Goal: Task Accomplishment & Management: Understand process/instructions

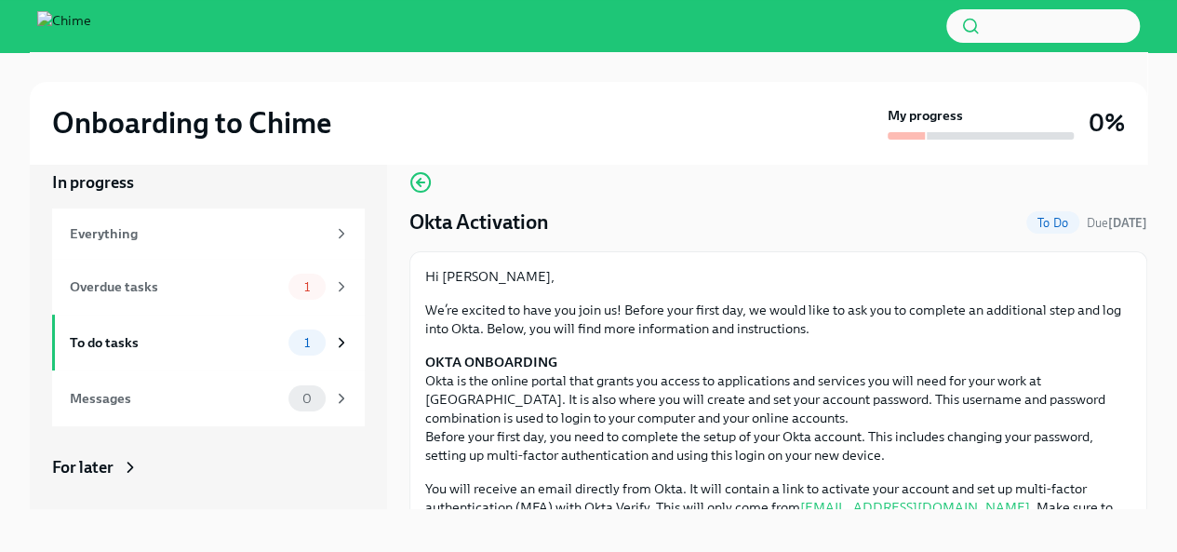
scroll to position [32, 0]
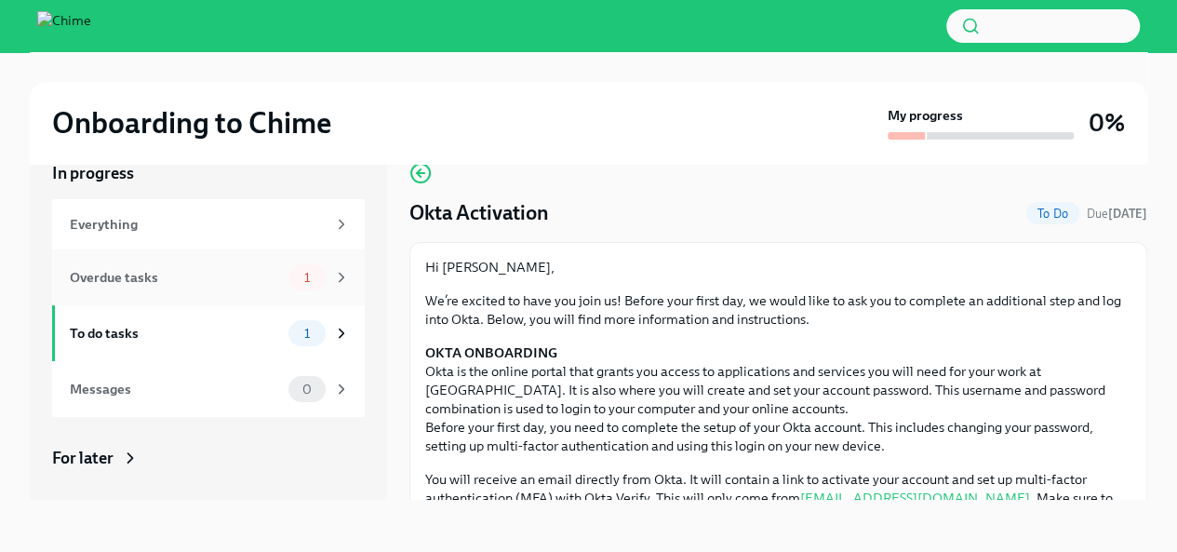
click at [333, 271] on icon at bounding box center [341, 277] width 17 height 17
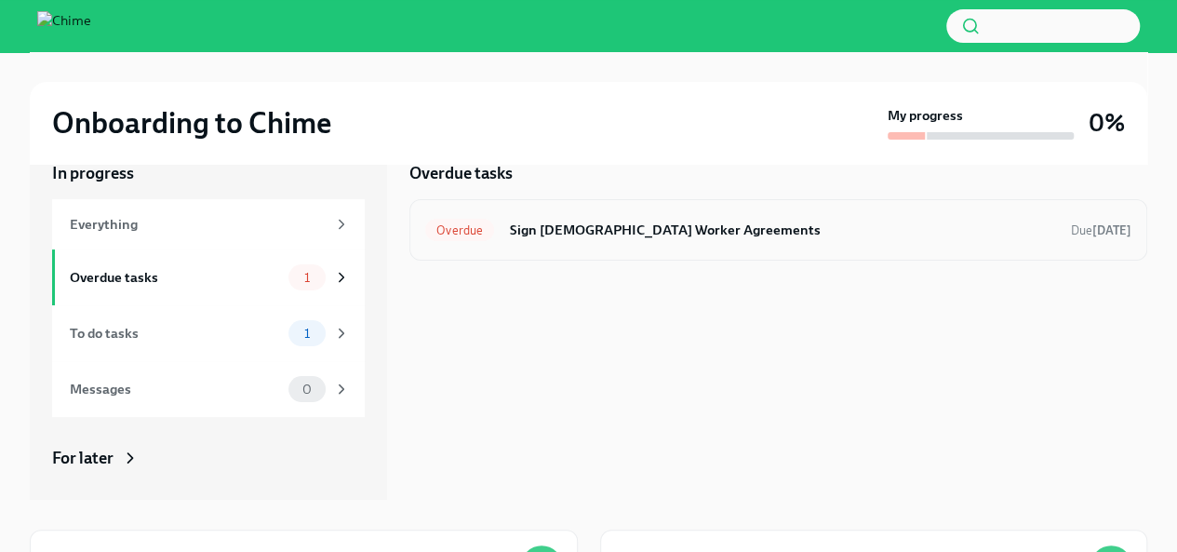
click at [693, 232] on h6 "Sign [DEMOGRAPHIC_DATA] Worker Agreements" at bounding box center [782, 230] width 547 height 20
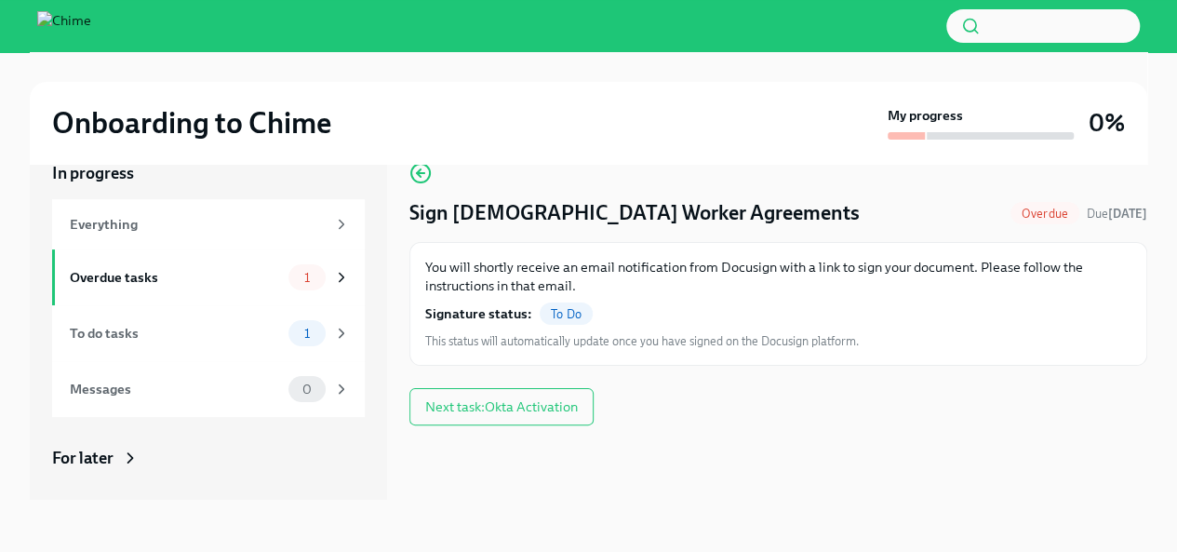
click at [558, 314] on span "To Do" at bounding box center [566, 314] width 53 height 14
click at [553, 408] on span "Next task : Okta Activation" at bounding box center [501, 406] width 153 height 19
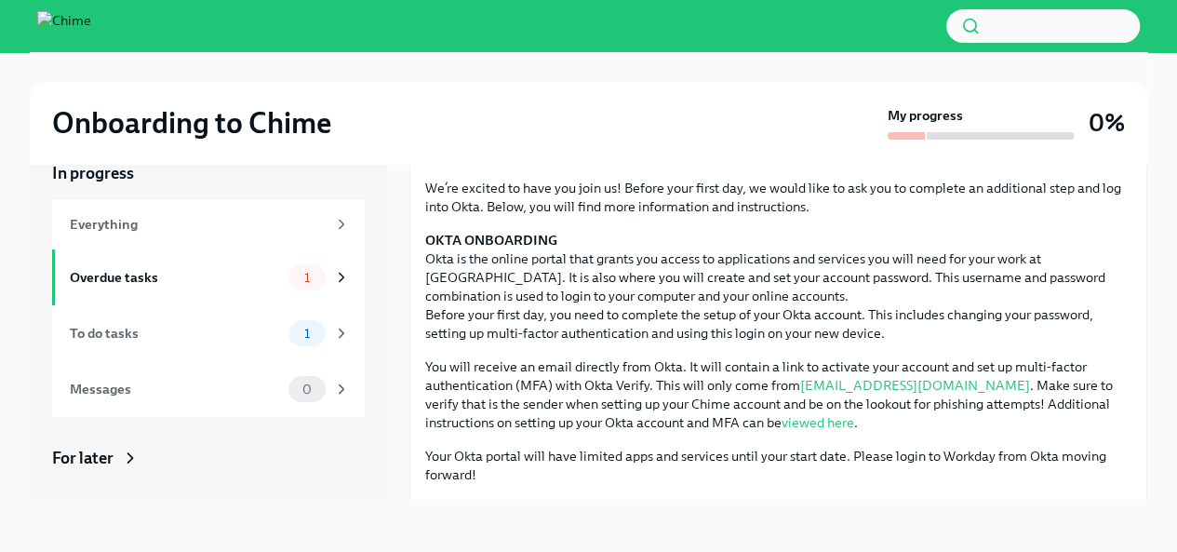
scroll to position [115, 0]
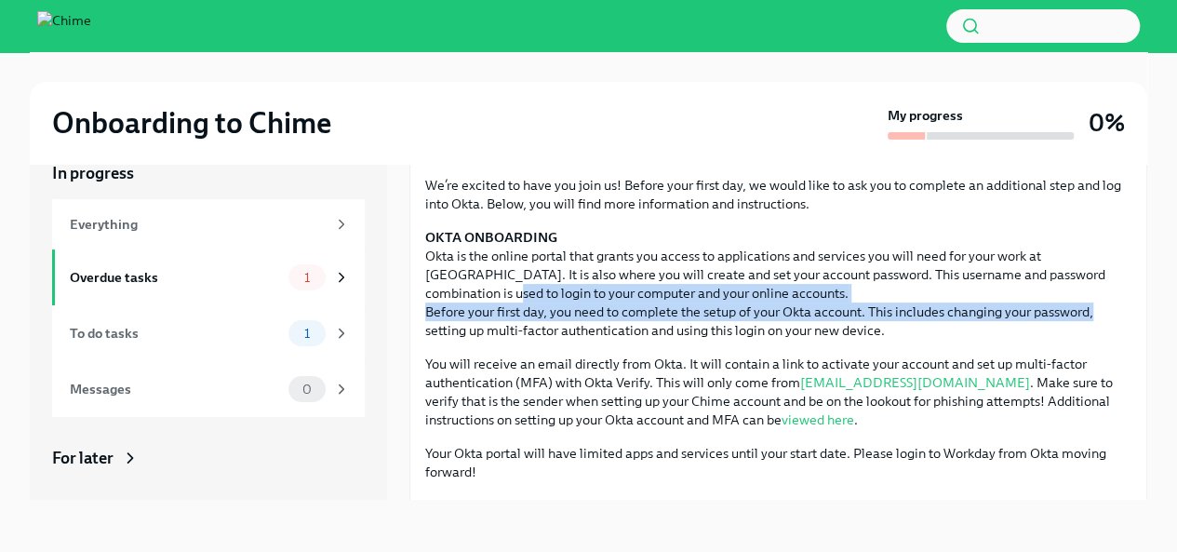
drag, startPoint x: 1161, startPoint y: 269, endPoint x: 1172, endPoint y: 313, distance: 45.1
click at [1172, 313] on div "Onboarding to Chime My progress 0% In progress Everything Overdue tasks 1 To do…" at bounding box center [588, 285] width 1177 height 531
click at [1074, 320] on p "OKTA ONBOARDING Okta is the online portal that grants you access to application…" at bounding box center [778, 284] width 706 height 112
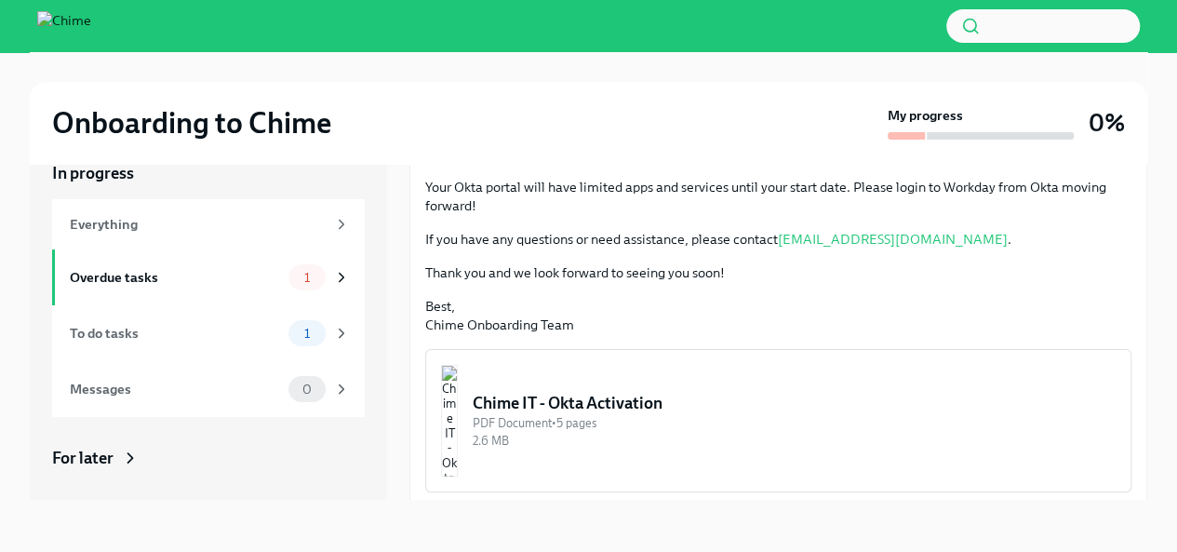
scroll to position [388, 0]
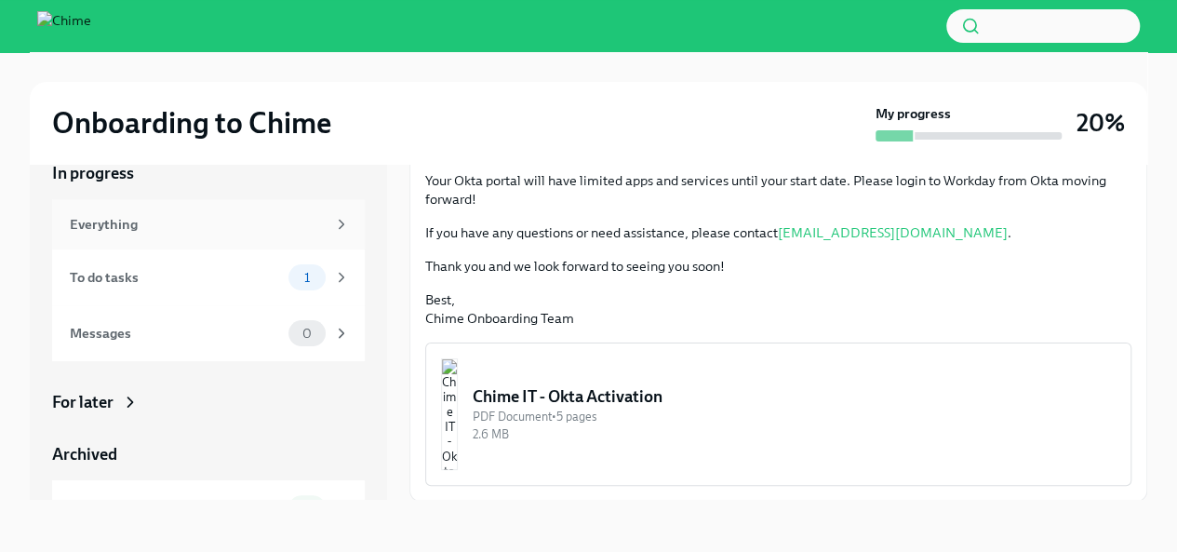
click at [231, 225] on div "Everything" at bounding box center [198, 224] width 256 height 20
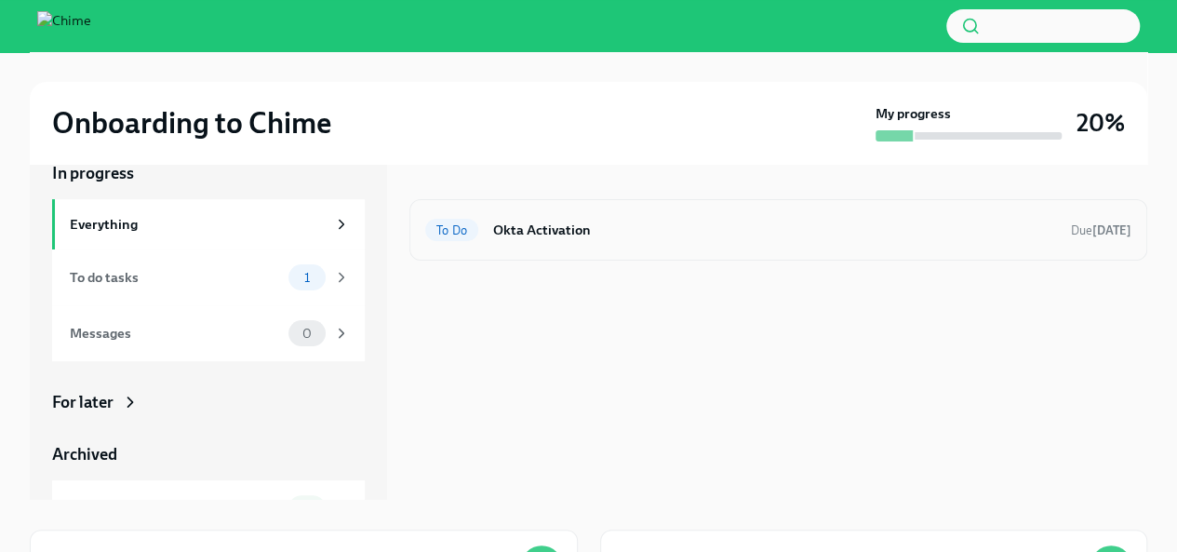
click at [575, 223] on h6 "Okta Activation" at bounding box center [774, 230] width 563 height 20
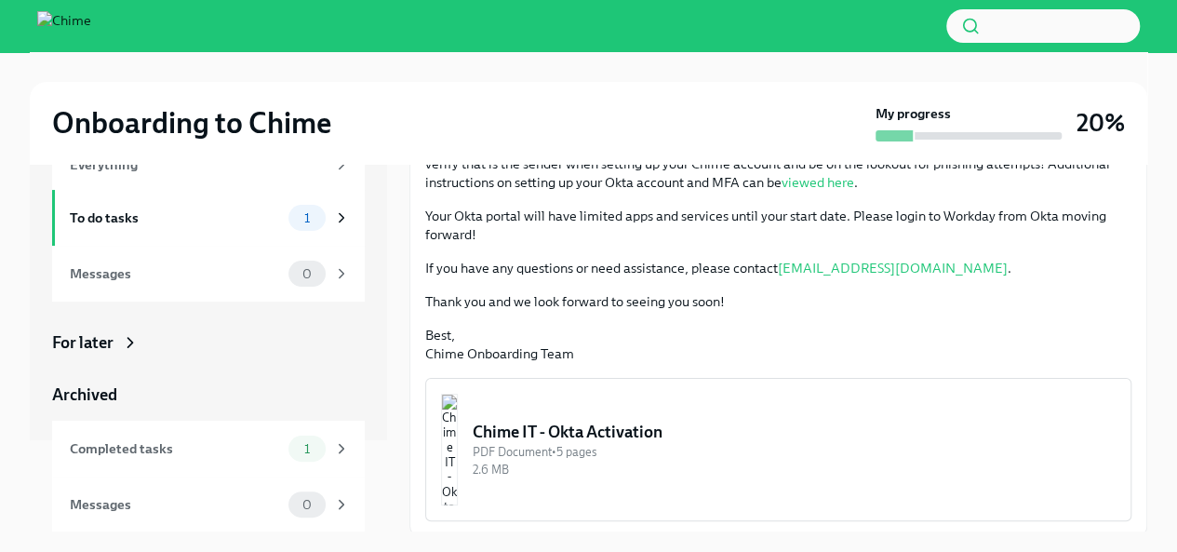
scroll to position [388, 0]
